Goal: Check status: Check status

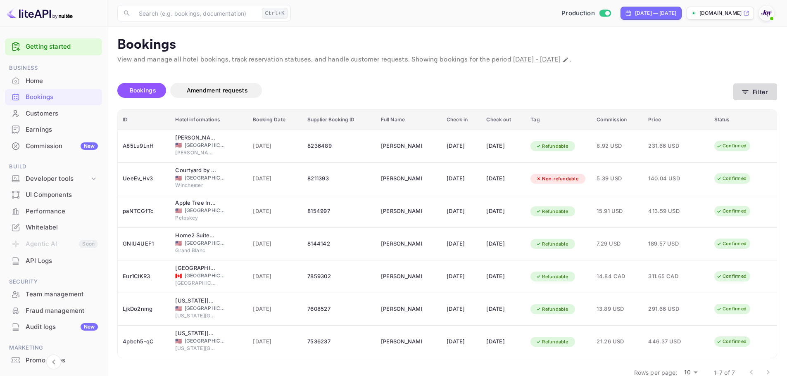
click at [771, 95] on button "Filter" at bounding box center [755, 91] width 44 height 17
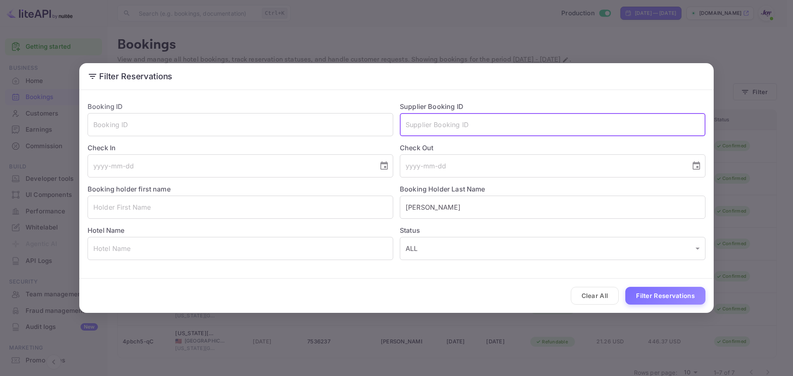
click at [538, 131] on input "text" at bounding box center [553, 124] width 306 height 23
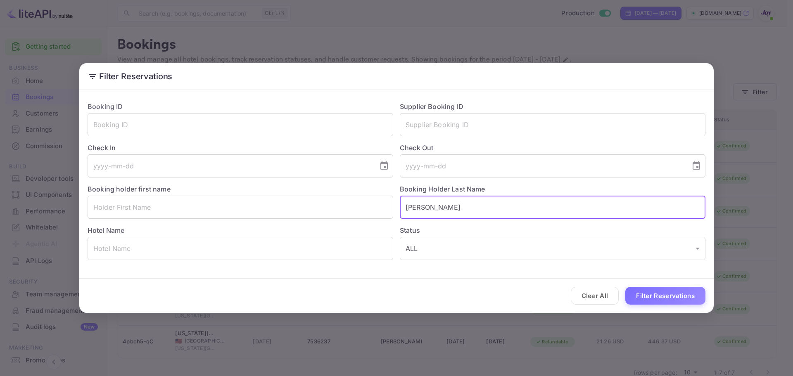
drag, startPoint x: 456, startPoint y: 204, endPoint x: 331, endPoint y: 194, distance: 125.2
click at [331, 194] on div "Booking ID ​ Supplier Booking ID ​ Check In ​ Check Out ​ Booking holder first …" at bounding box center [393, 177] width 625 height 165
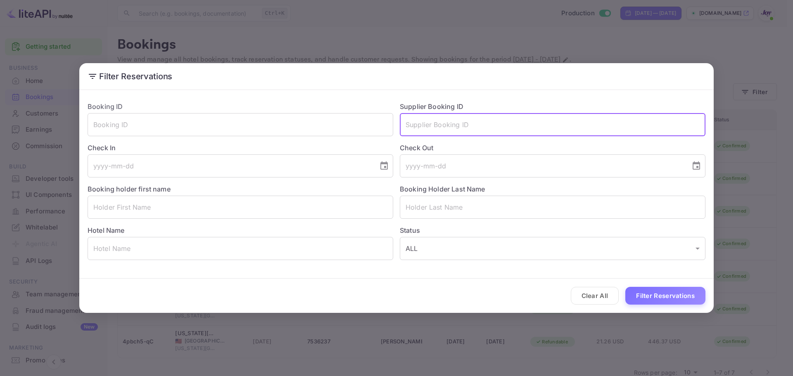
click at [443, 128] on input "text" at bounding box center [553, 124] width 306 height 23
type input "9333382"
click at [626, 287] on button "Filter Reservations" at bounding box center [666, 296] width 80 height 18
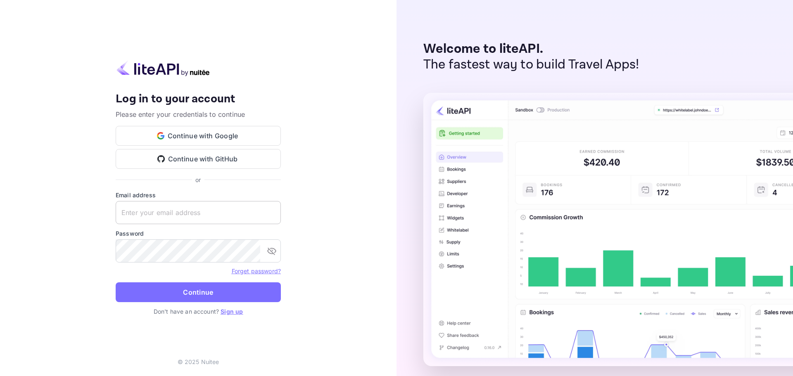
click at [165, 219] on input "text" at bounding box center [198, 212] width 165 height 23
paste input "[EMAIL_ADDRESS][DOMAIN_NAME]"
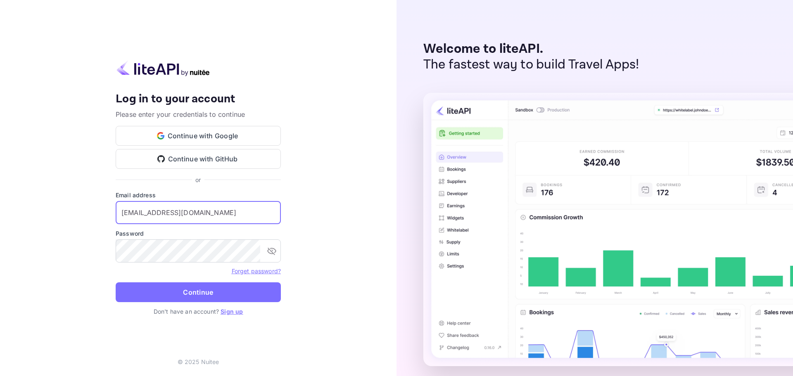
type input "[EMAIL_ADDRESS][DOMAIN_NAME]"
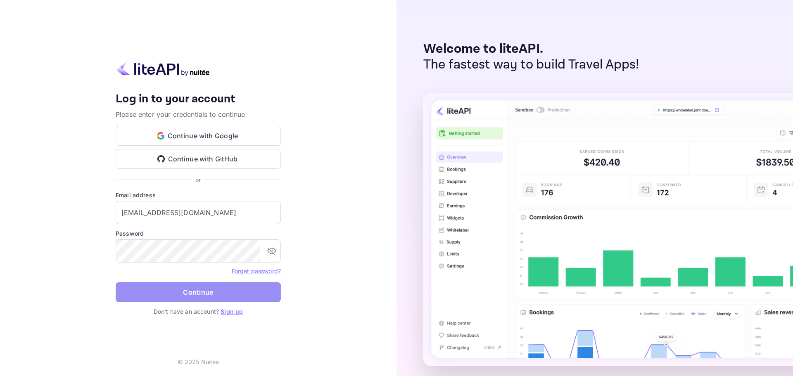
click at [195, 289] on button "Continue" at bounding box center [198, 293] width 165 height 20
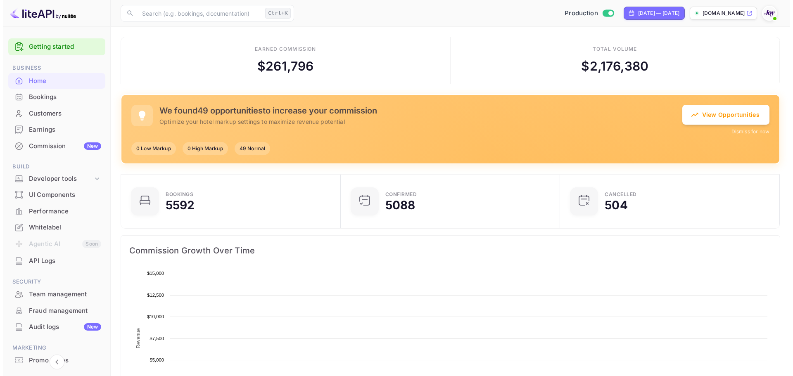
scroll to position [128, 208]
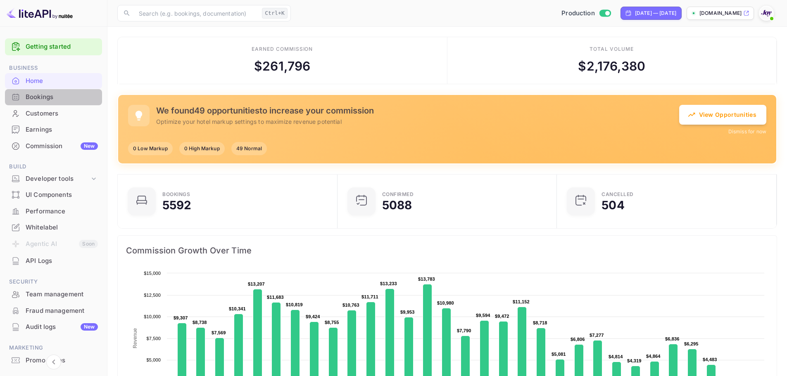
click at [58, 93] on div "Bookings" at bounding box center [62, 98] width 72 height 10
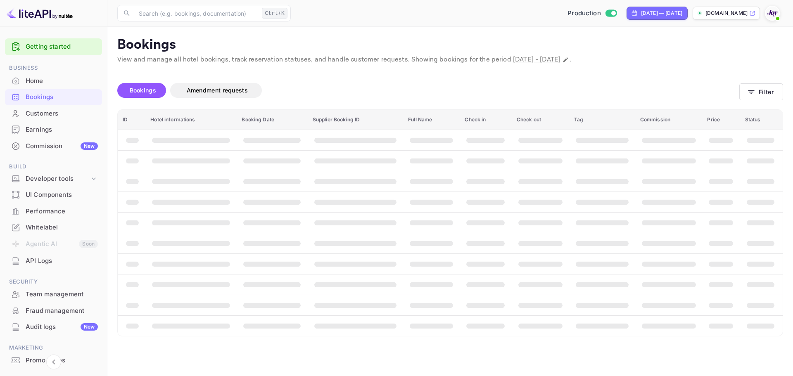
click at [757, 76] on div "Bookings Amendment requests Filter" at bounding box center [450, 92] width 666 height 35
click at [766, 90] on button "Filter" at bounding box center [762, 91] width 44 height 17
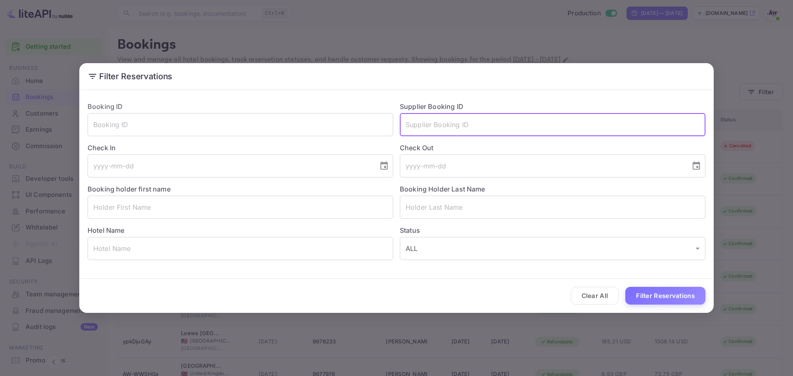
click at [449, 125] on input "text" at bounding box center [553, 124] width 306 height 23
type input "9333382"
click at [626, 287] on button "Filter Reservations" at bounding box center [666, 296] width 80 height 18
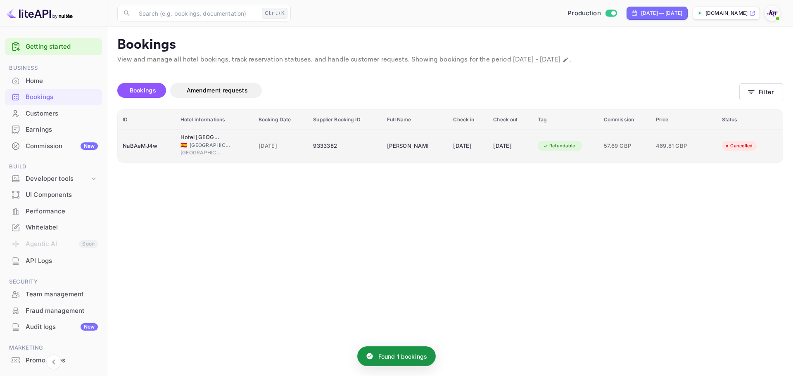
click at [308, 154] on td "9333382" at bounding box center [345, 146] width 74 height 33
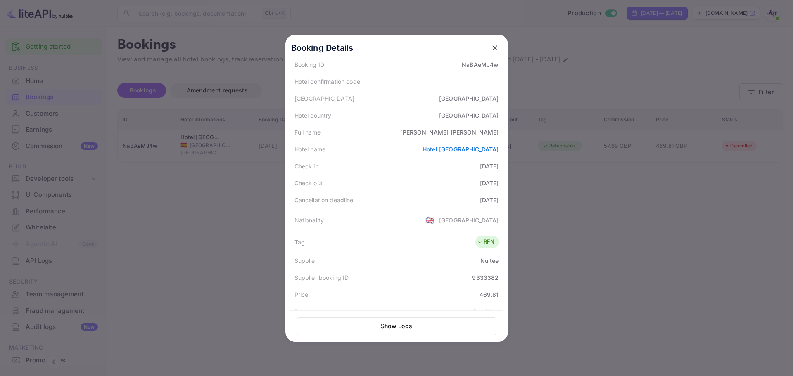
scroll to position [204, 0]
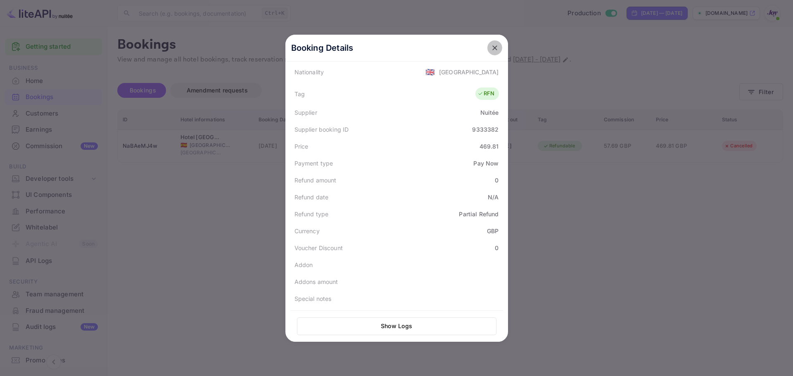
click at [493, 47] on icon "close" at bounding box center [495, 47] width 5 height 5
